Goal: Information Seeking & Learning: Understand process/instructions

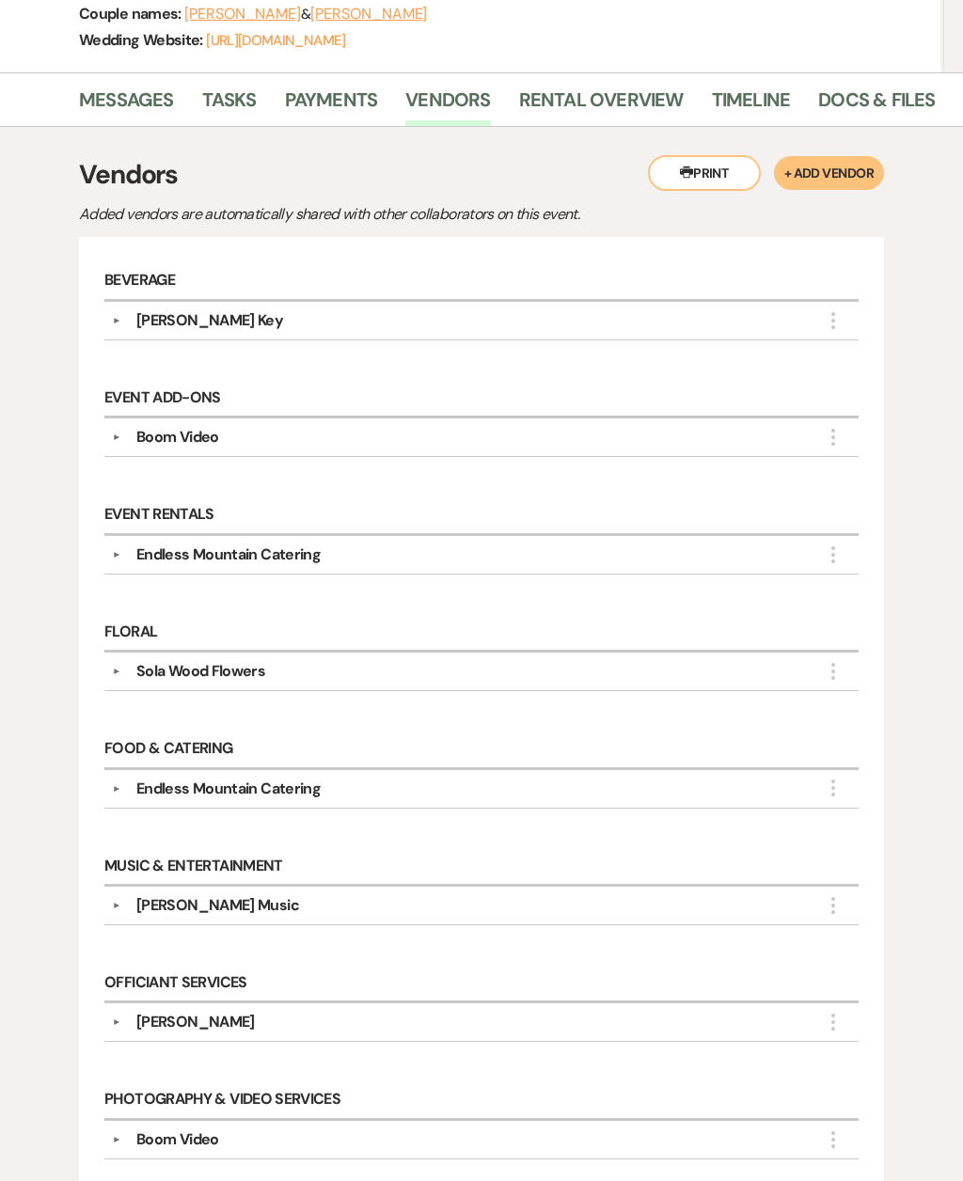
scroll to position [293, 0]
click at [866, 86] on link "Docs & Files" at bounding box center [876, 105] width 117 height 41
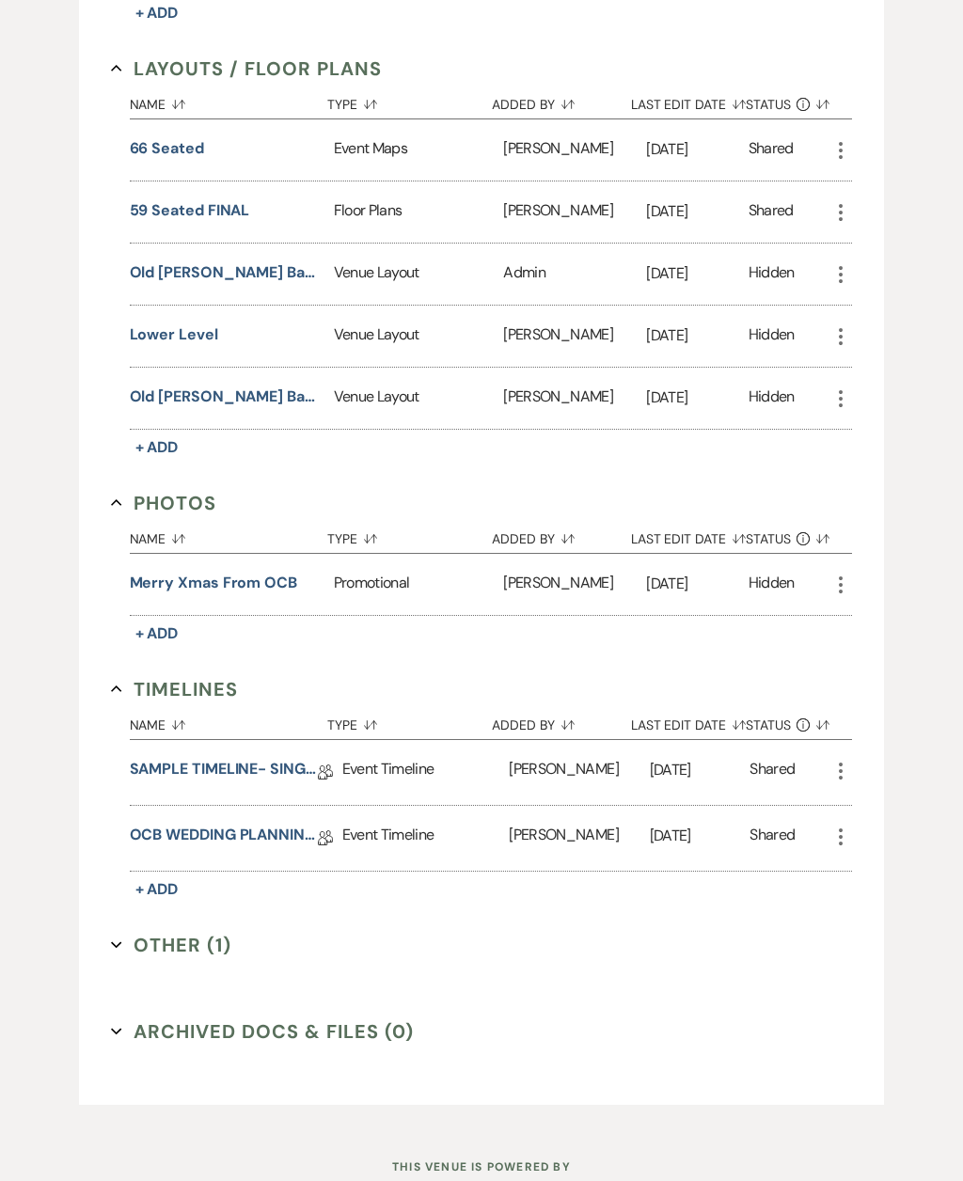
scroll to position [1097, 0]
click at [152, 824] on link "OCB WEDDING PLANNING QUESTIONNAIRE" at bounding box center [224, 838] width 188 height 29
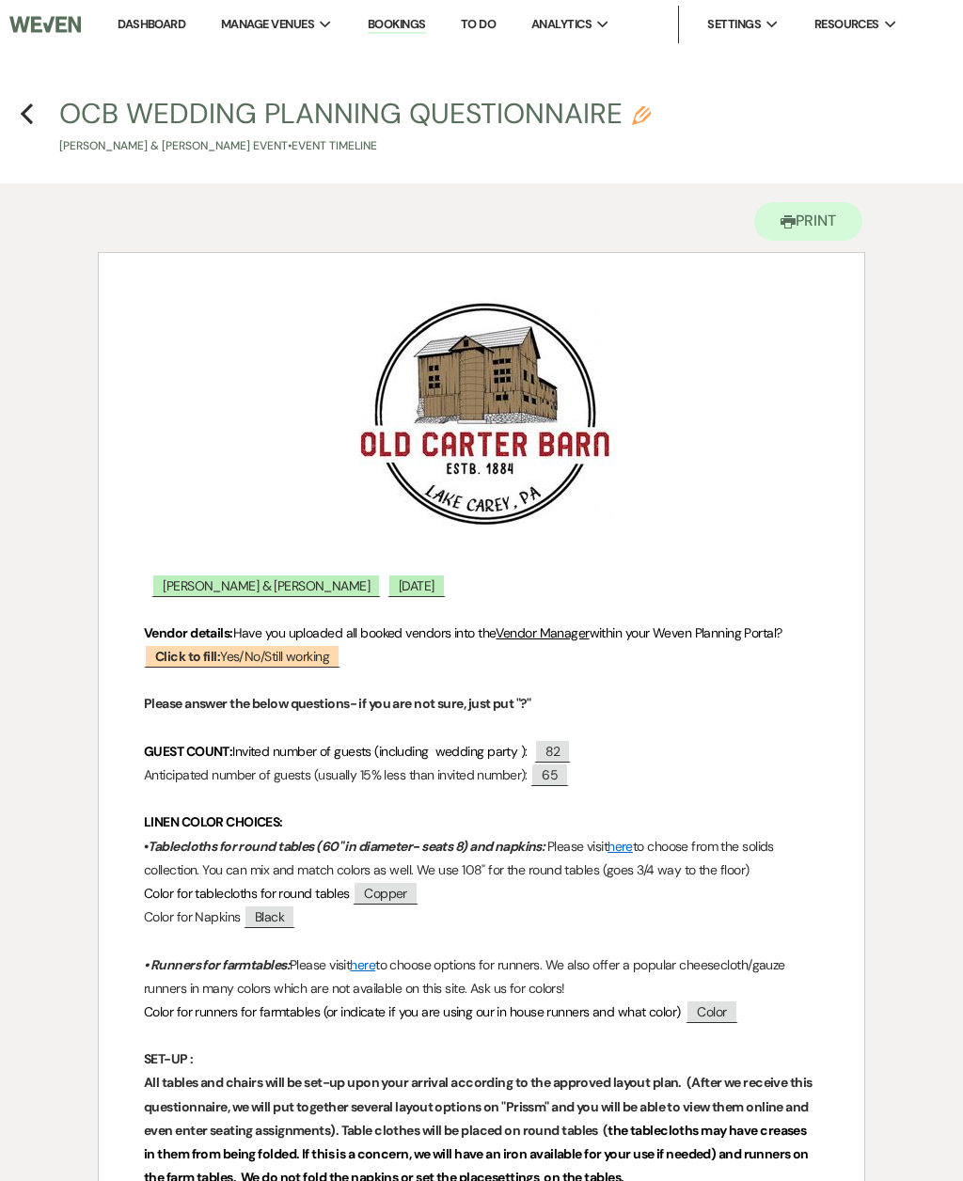
click at [28, 118] on use "button" at bounding box center [27, 113] width 12 height 21
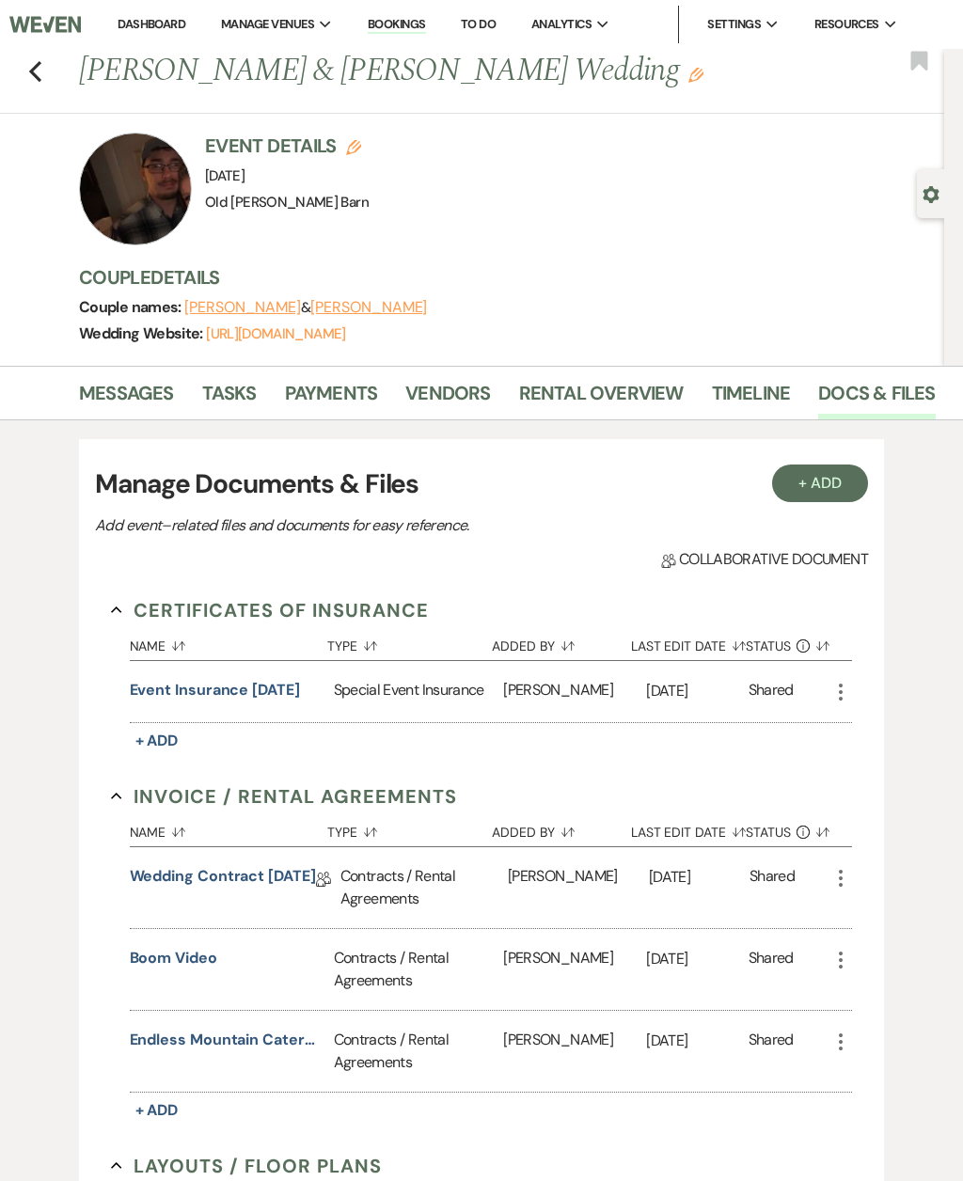
scroll to position [1159, 0]
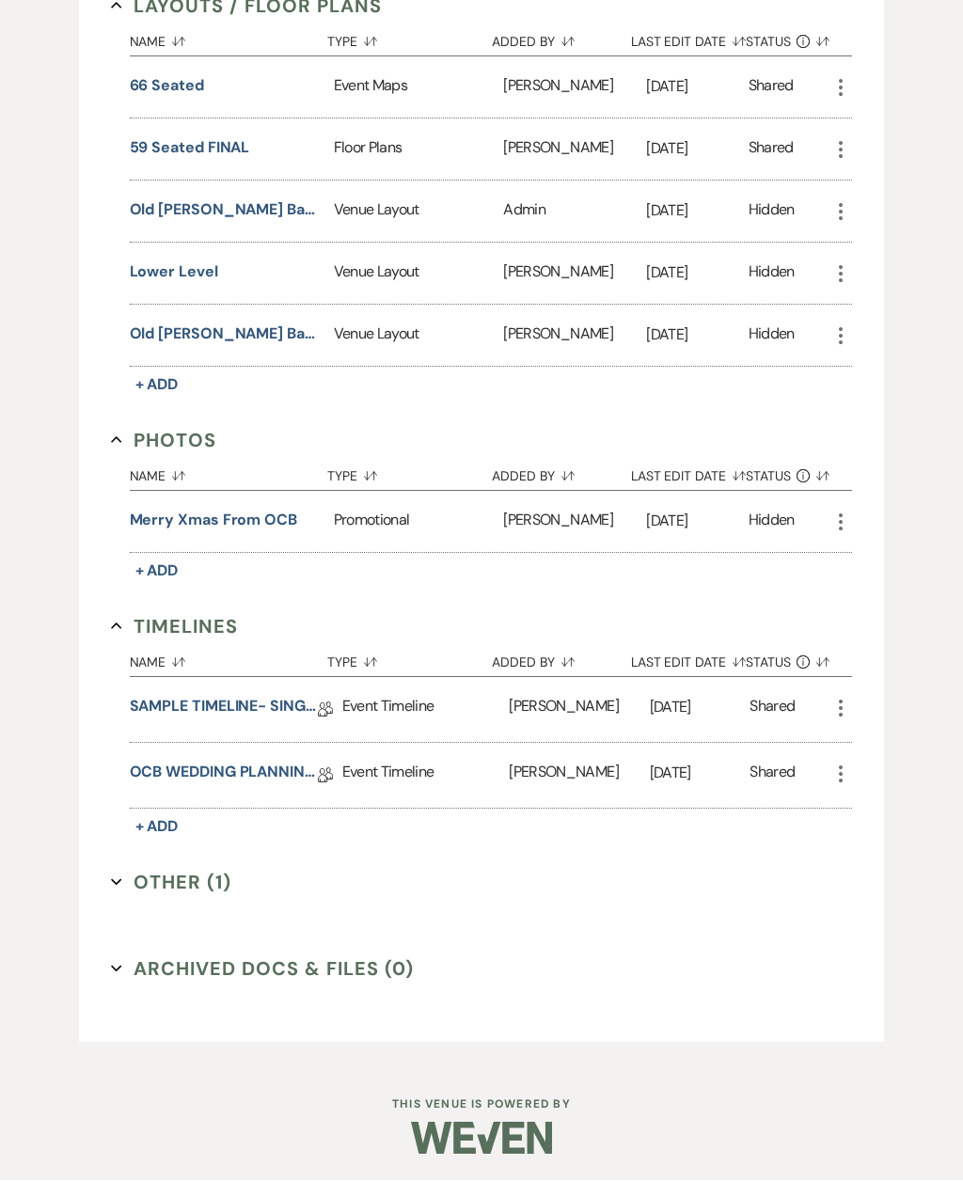
click at [184, 701] on link "SAMPLE TIMELINE- SINGLE DAY" at bounding box center [224, 710] width 188 height 29
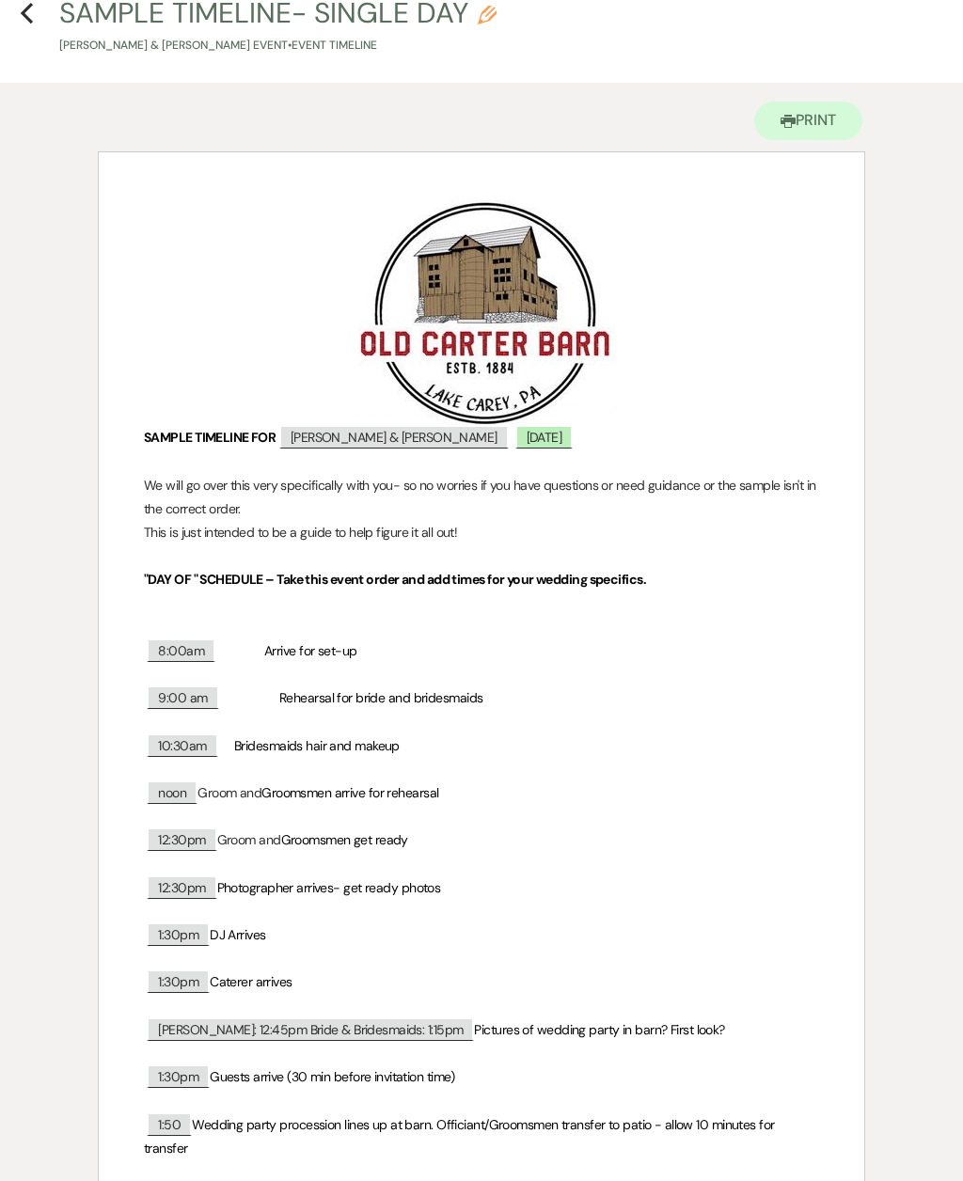
scroll to position [87, 0]
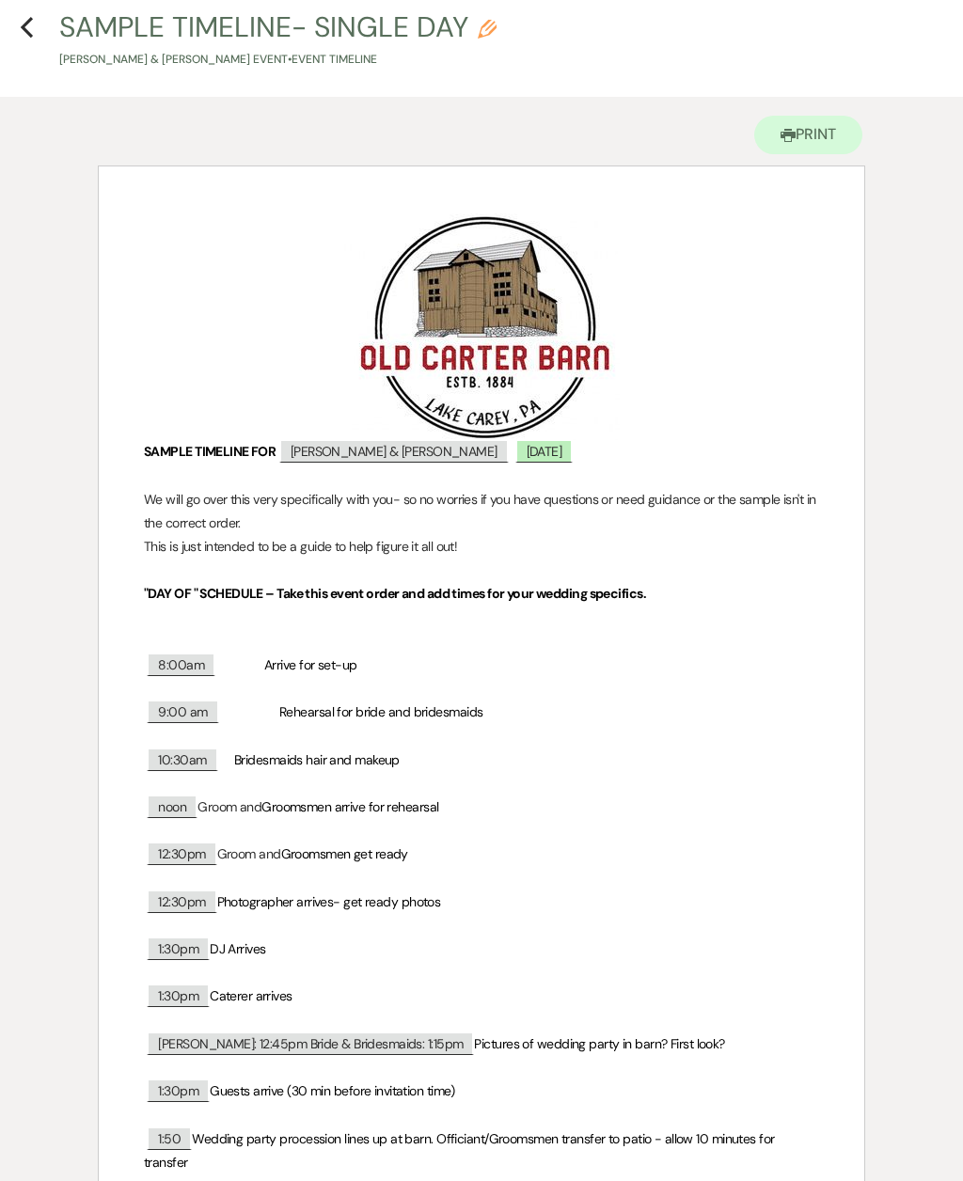
click at [38, 50] on h4 "Previous SAMPLE TIMELINE- SINGLE DAY Pencil Ashley Accardi & Chris Robbins's Ev…" at bounding box center [481, 38] width 963 height 61
click at [24, 14] on button "Previous" at bounding box center [27, 26] width 14 height 24
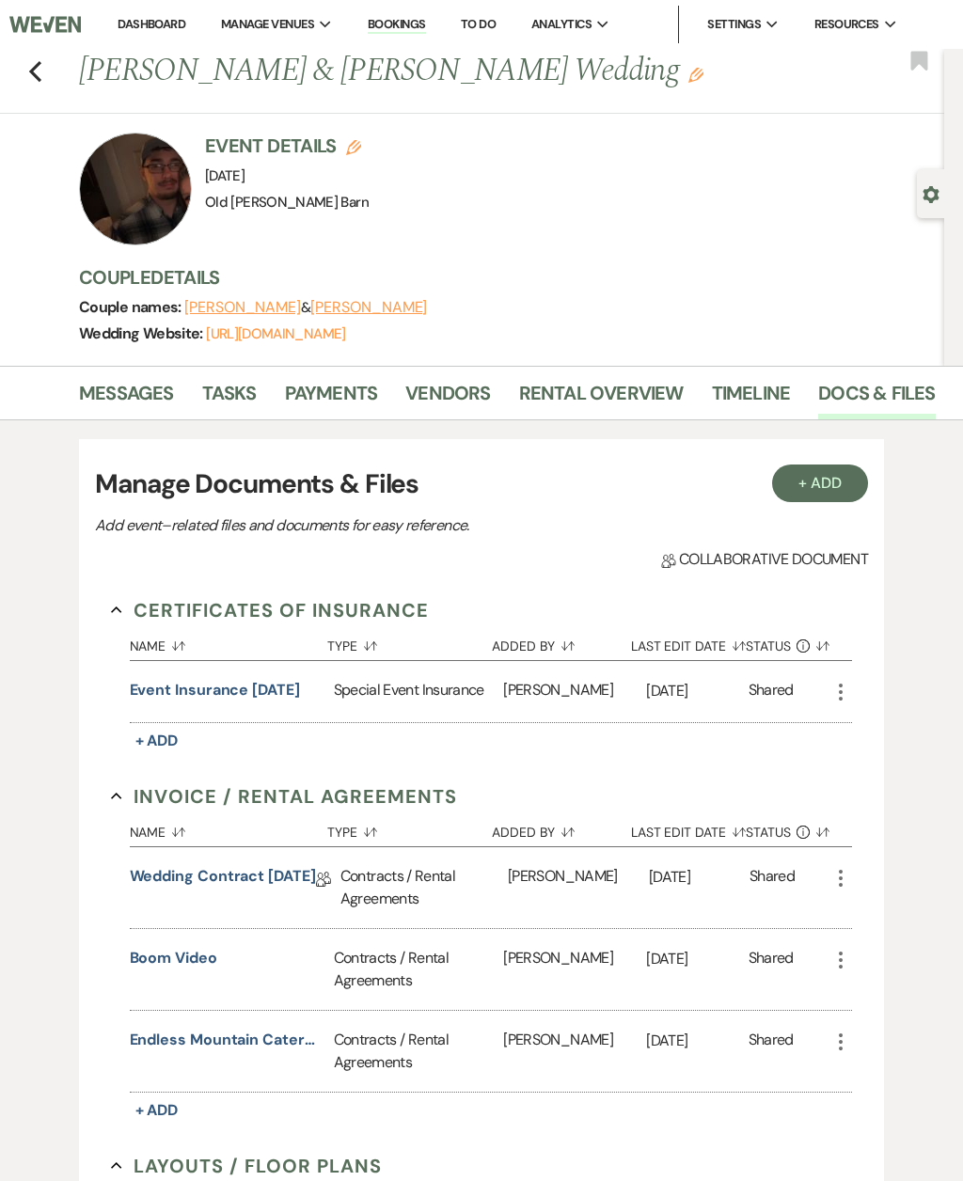
click at [40, 62] on use "button" at bounding box center [35, 71] width 12 height 21
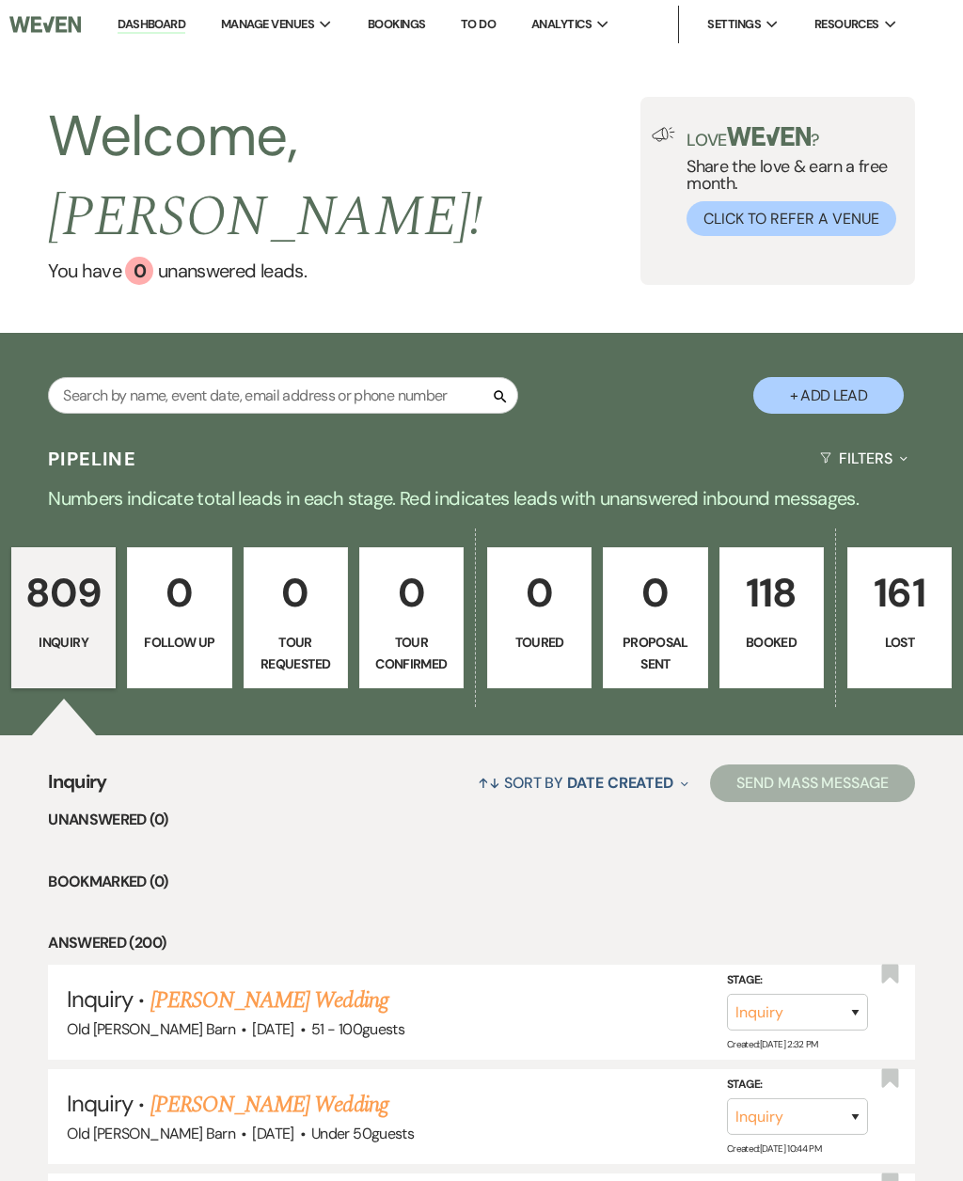
click at [786, 568] on p "118" at bounding box center [772, 592] width 80 height 63
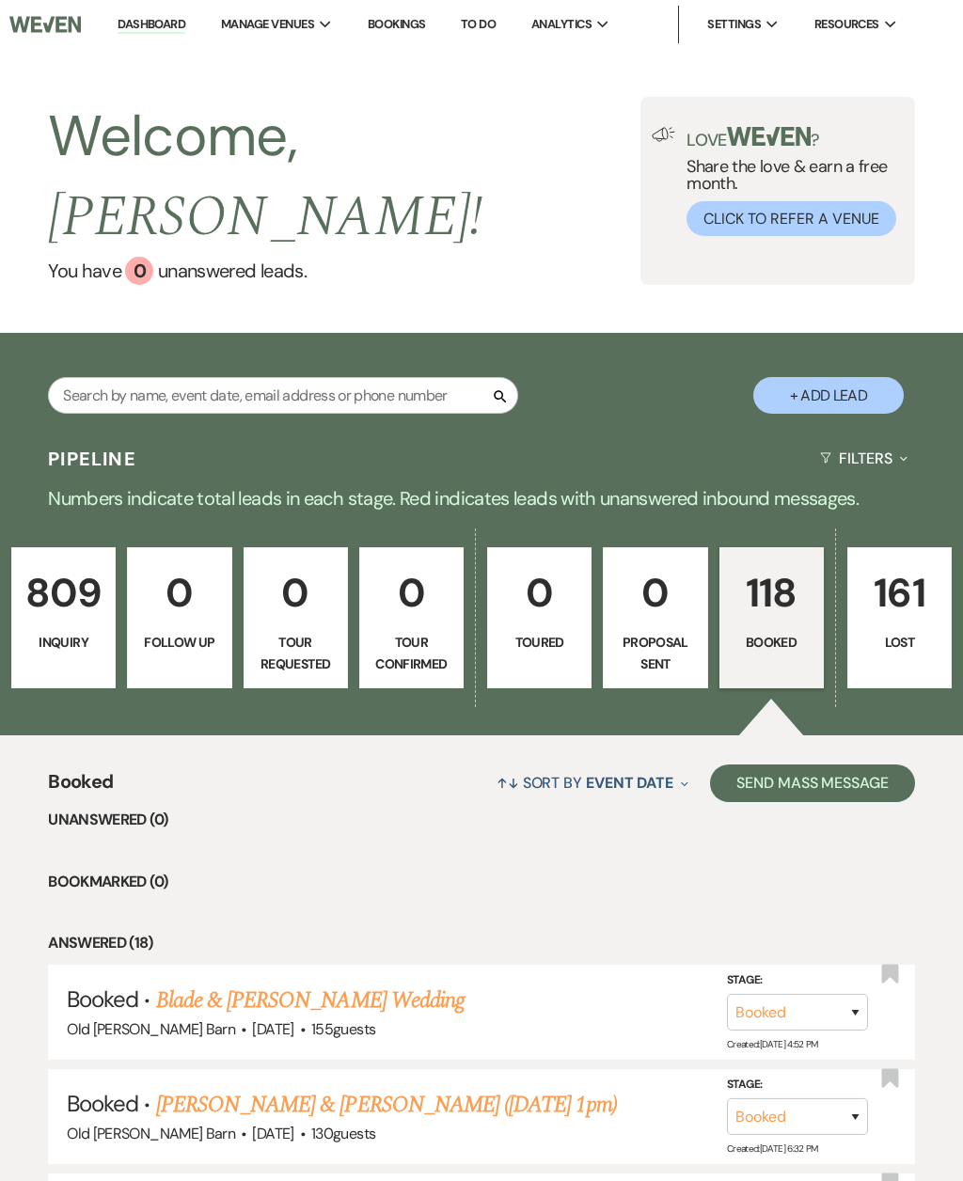
click at [380, 983] on link "Blade & [PERSON_NAME] Wedding" at bounding box center [310, 1000] width 308 height 34
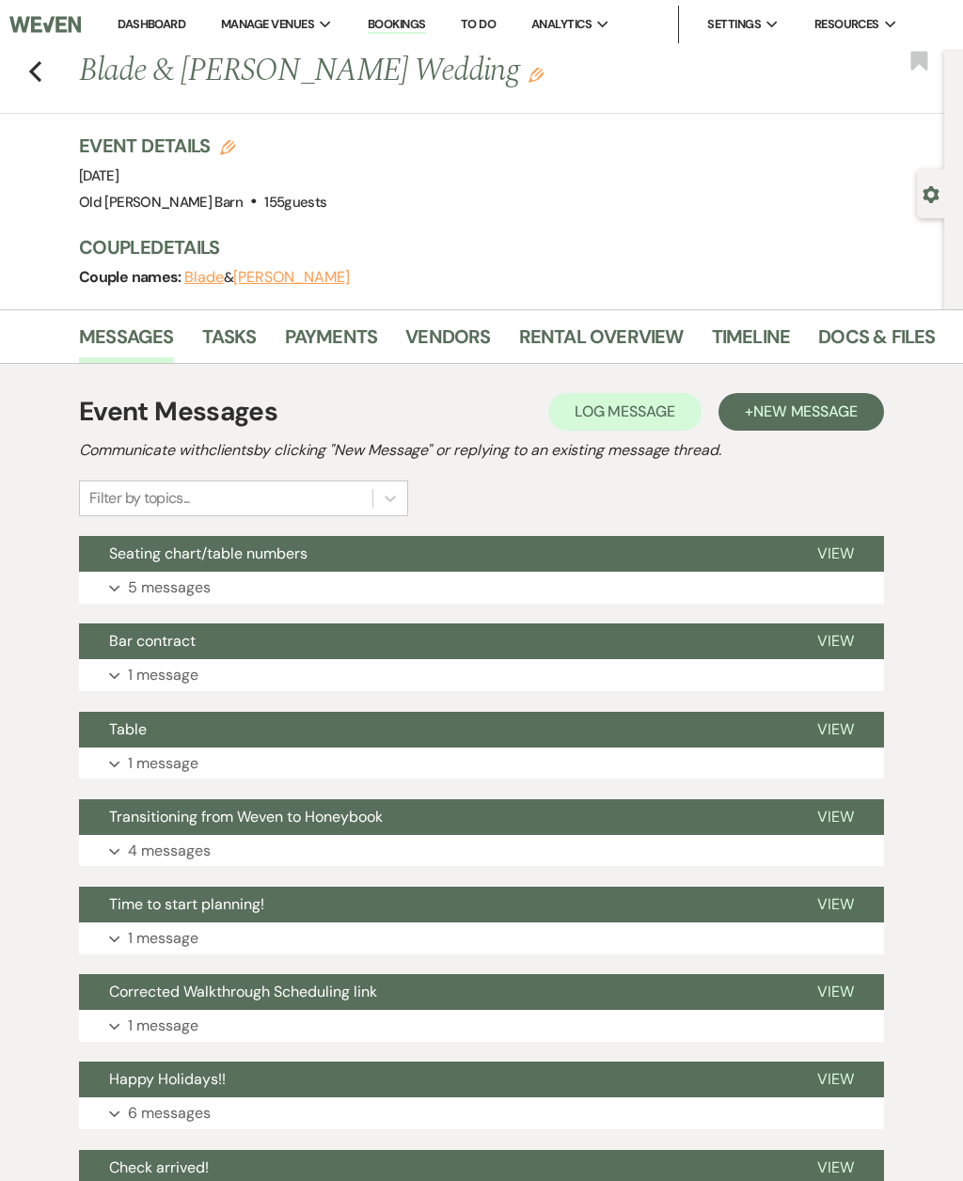
click at [873, 331] on link "Docs & Files" at bounding box center [876, 342] width 117 height 41
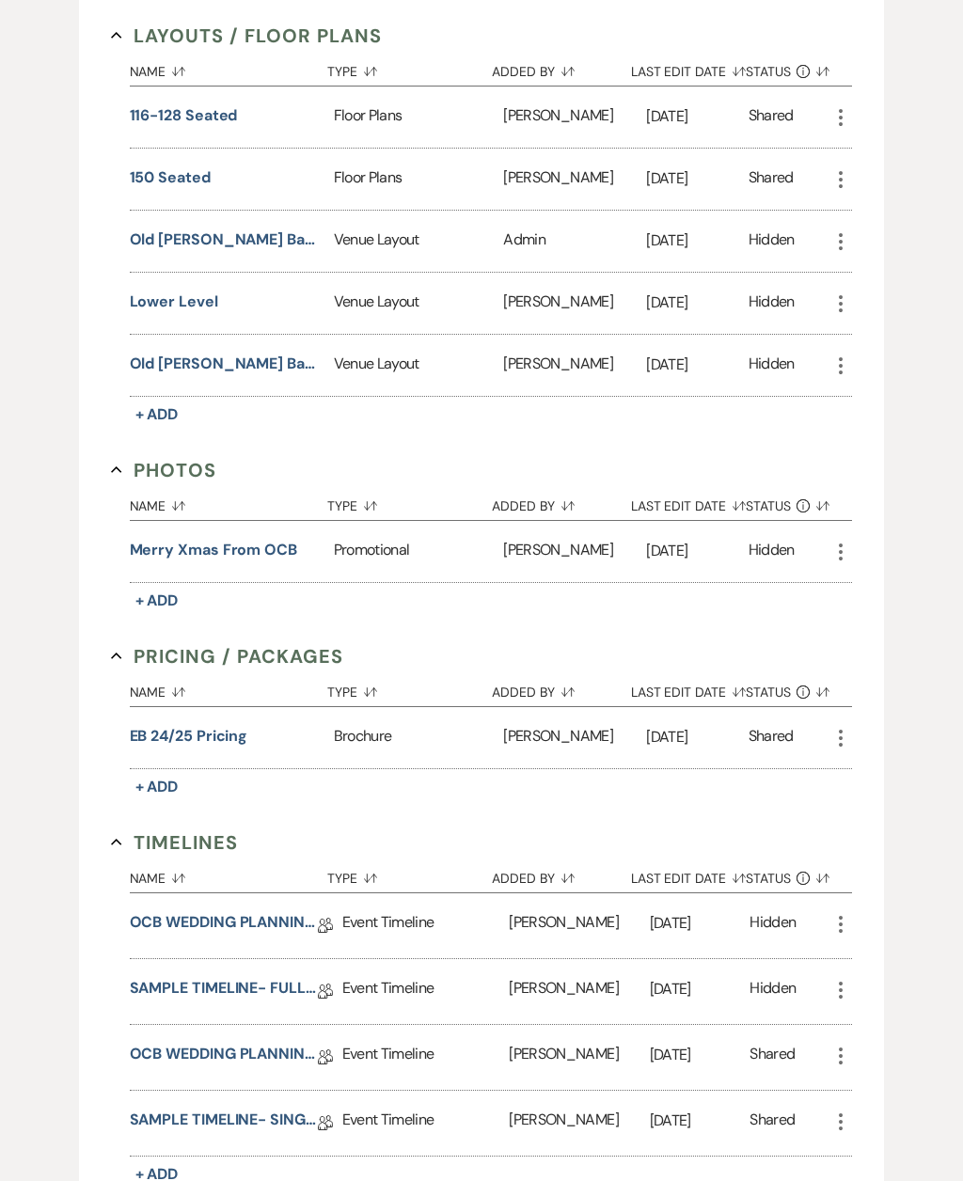
scroll to position [807, 0]
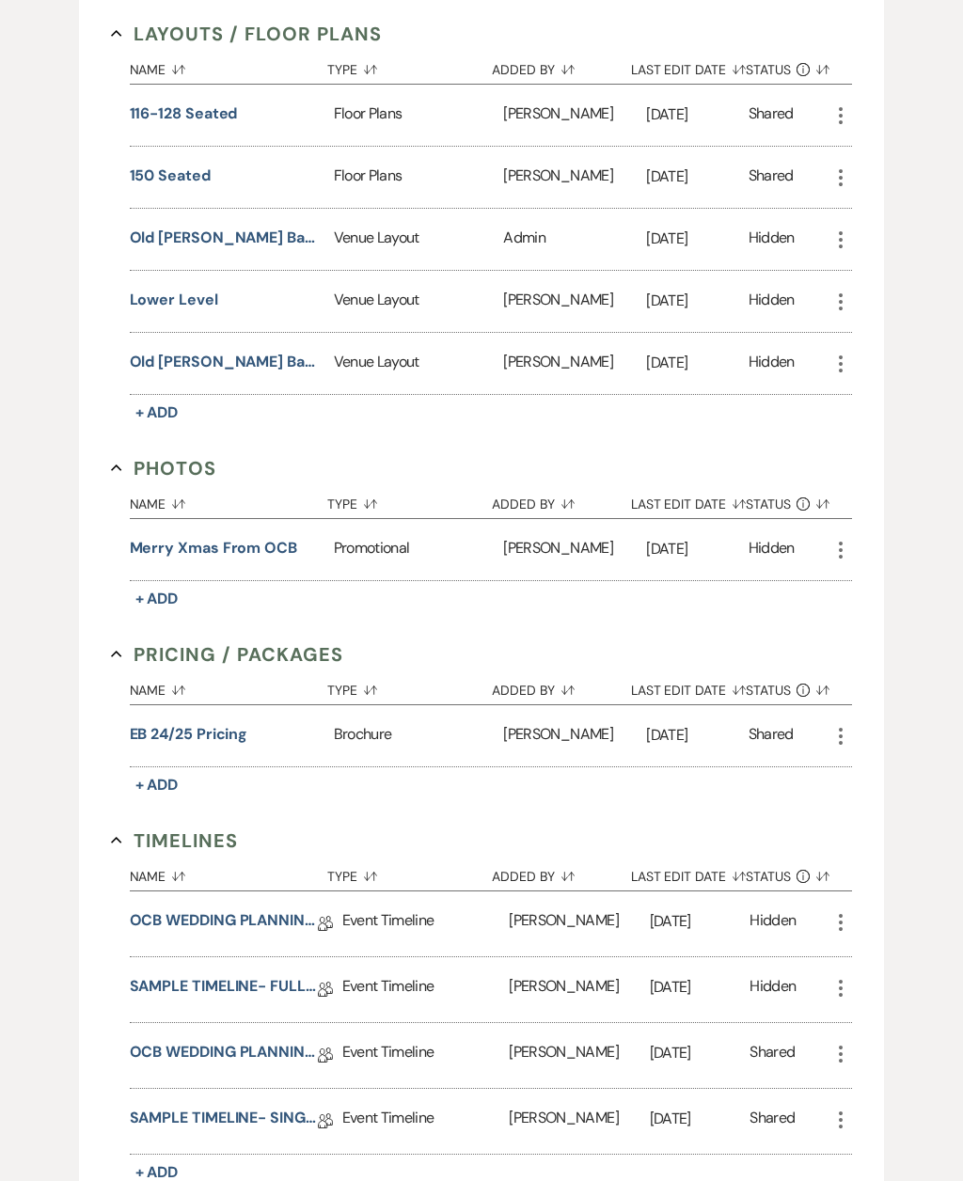
click at [240, 1120] on link "SAMPLE TIMELINE- SINGLE DAY" at bounding box center [224, 1122] width 188 height 29
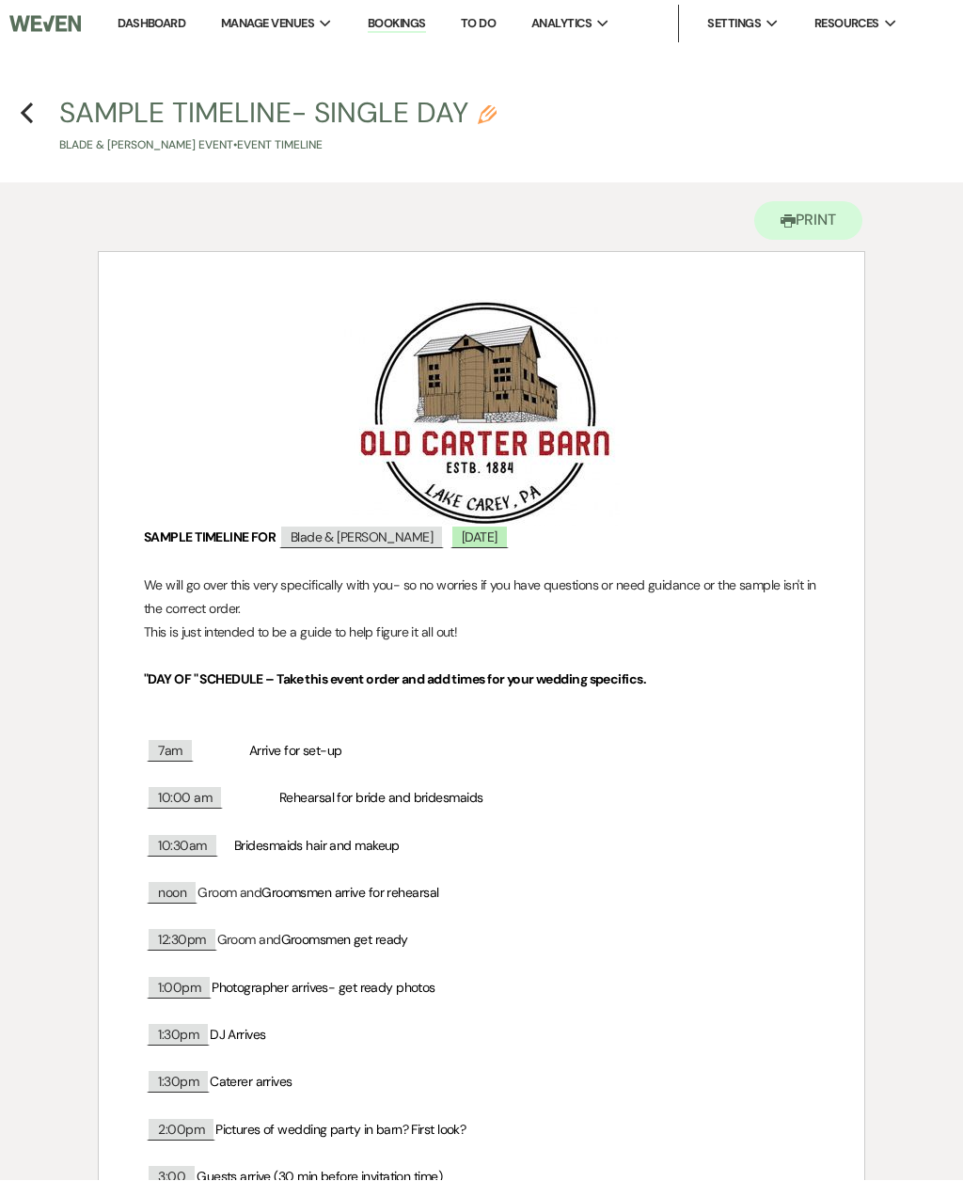
scroll to position [1, 0]
click at [662, 1165] on p "﻿ 3:00 ﻿ Guests arrive (30 min before invitation time)" at bounding box center [481, 1177] width 675 height 24
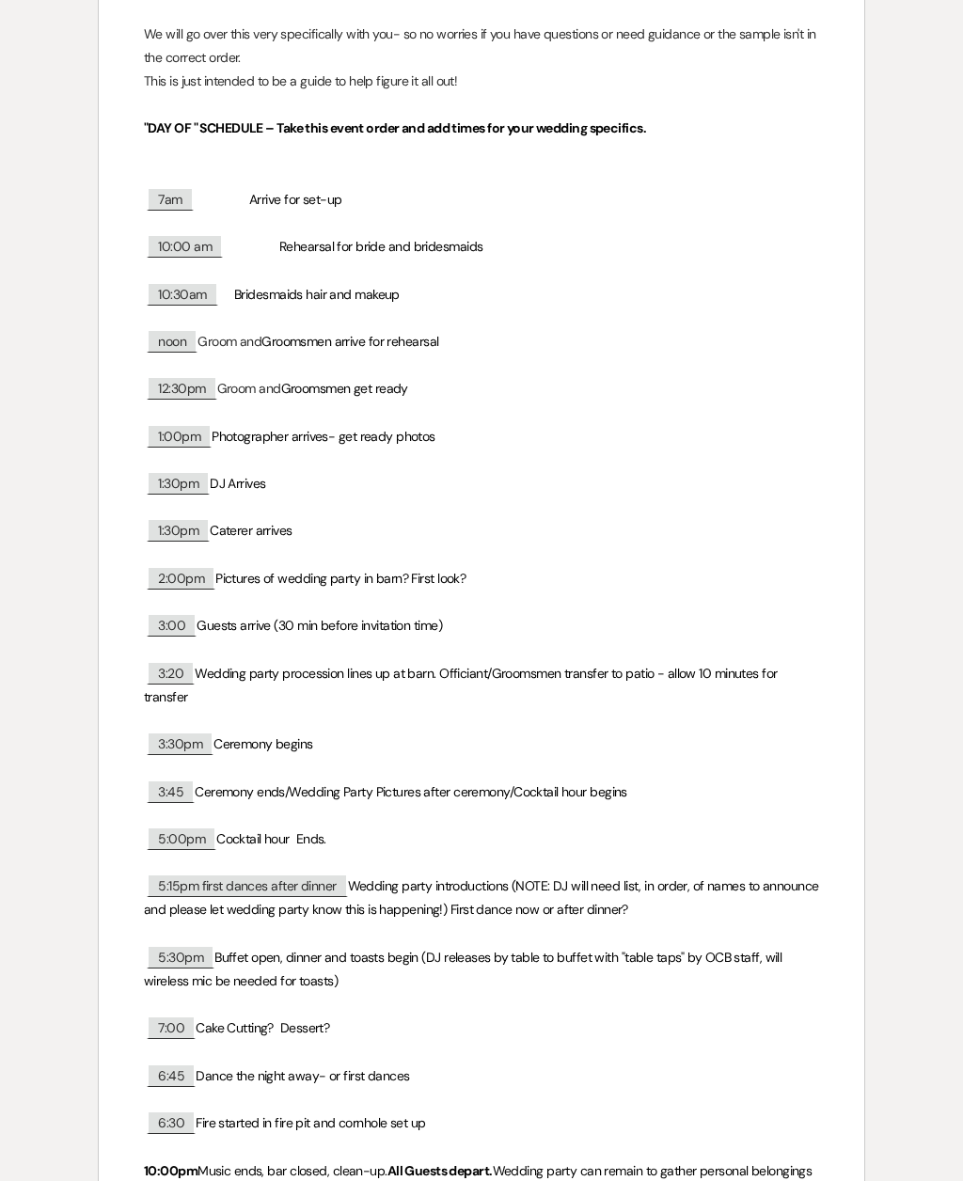
scroll to position [553, 0]
